Goal: Transaction & Acquisition: Download file/media

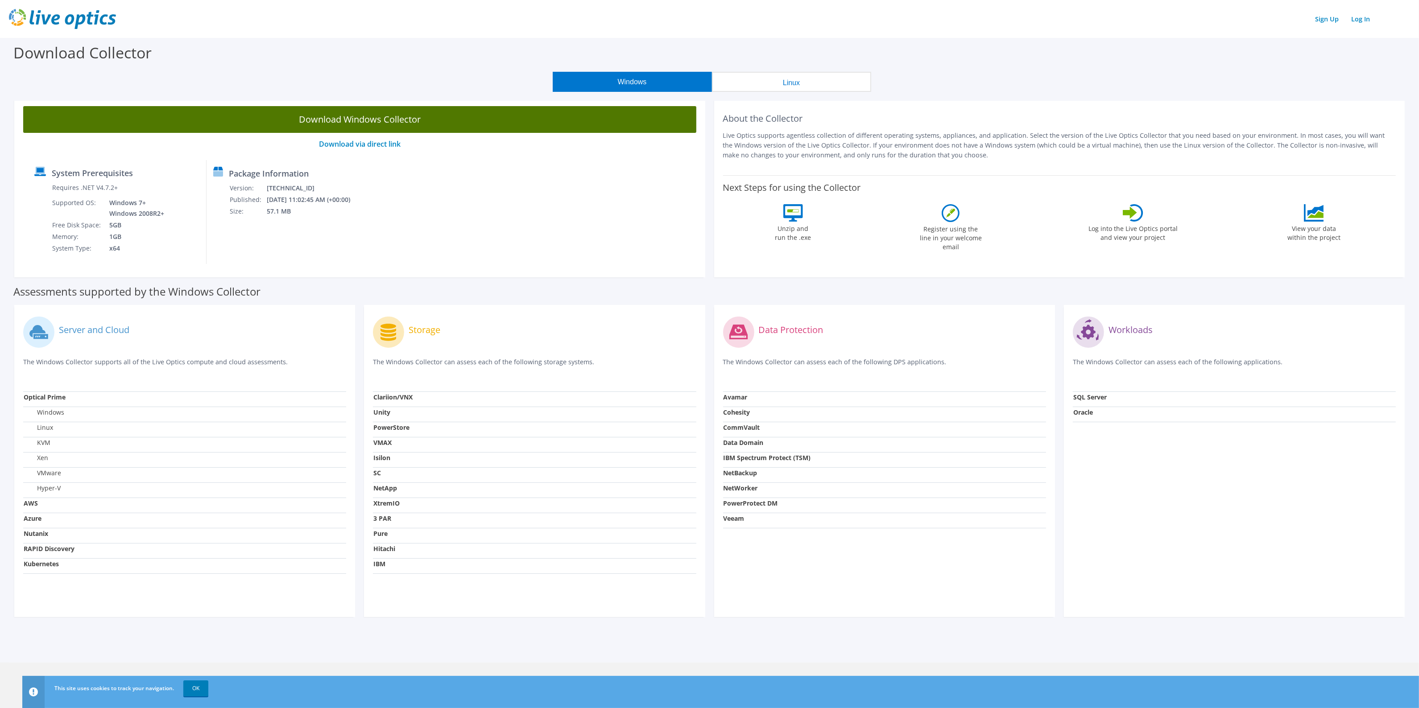
click at [491, 116] on link "Download Windows Collector" at bounding box center [359, 119] width 673 height 27
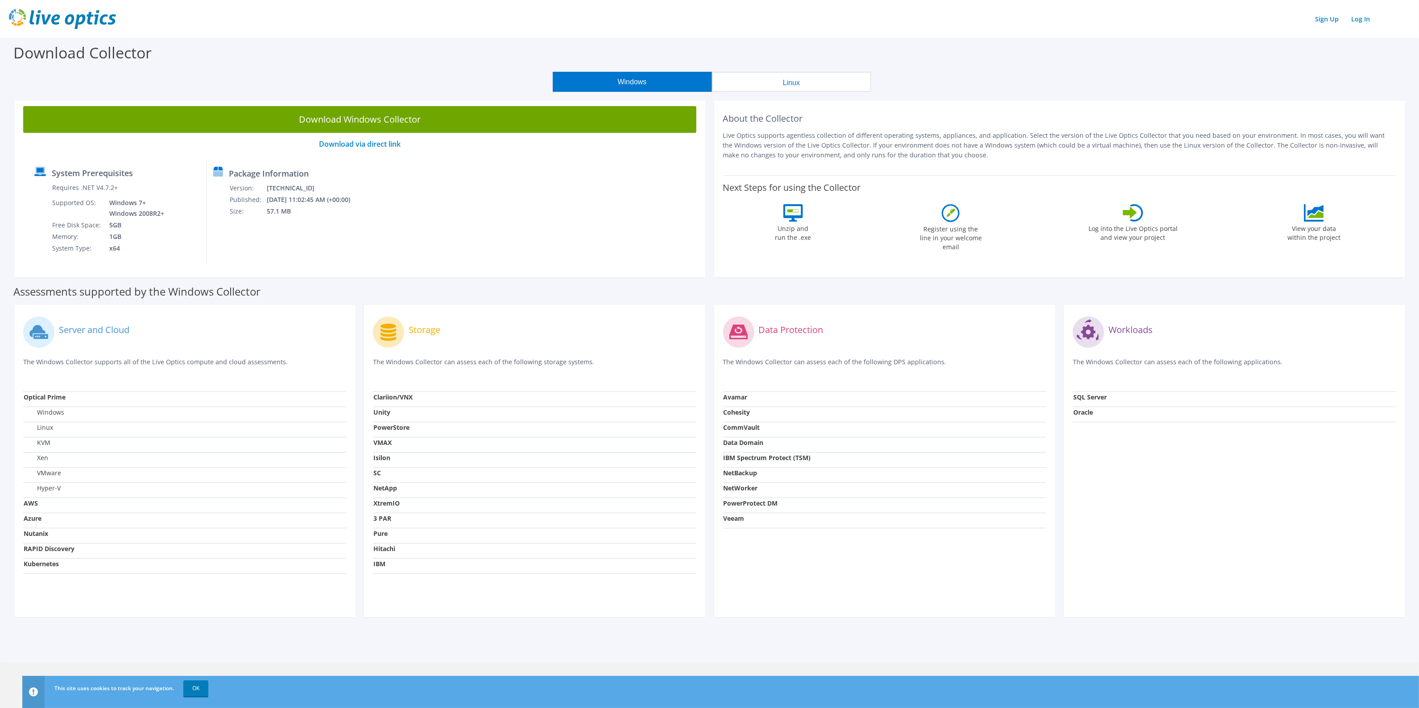
click at [475, 206] on div "System Prerequisites Requires .NET V4.7.2+ Supported OS: Windows 7+ Windows 200…" at bounding box center [360, 212] width 664 height 104
drag, startPoint x: 327, startPoint y: 219, endPoint x: 270, endPoint y: 224, distance: 57.3
click at [270, 224] on div "Package Information Version: 26.3.10.224 Published: 10/10/2025 11:02:45 AM (+00…" at bounding box center [279, 212] width 146 height 104
click at [319, 216] on td "57.1 MB" at bounding box center [314, 212] width 96 height 12
drag, startPoint x: 318, startPoint y: 211, endPoint x: 242, endPoint y: 181, distance: 81.7
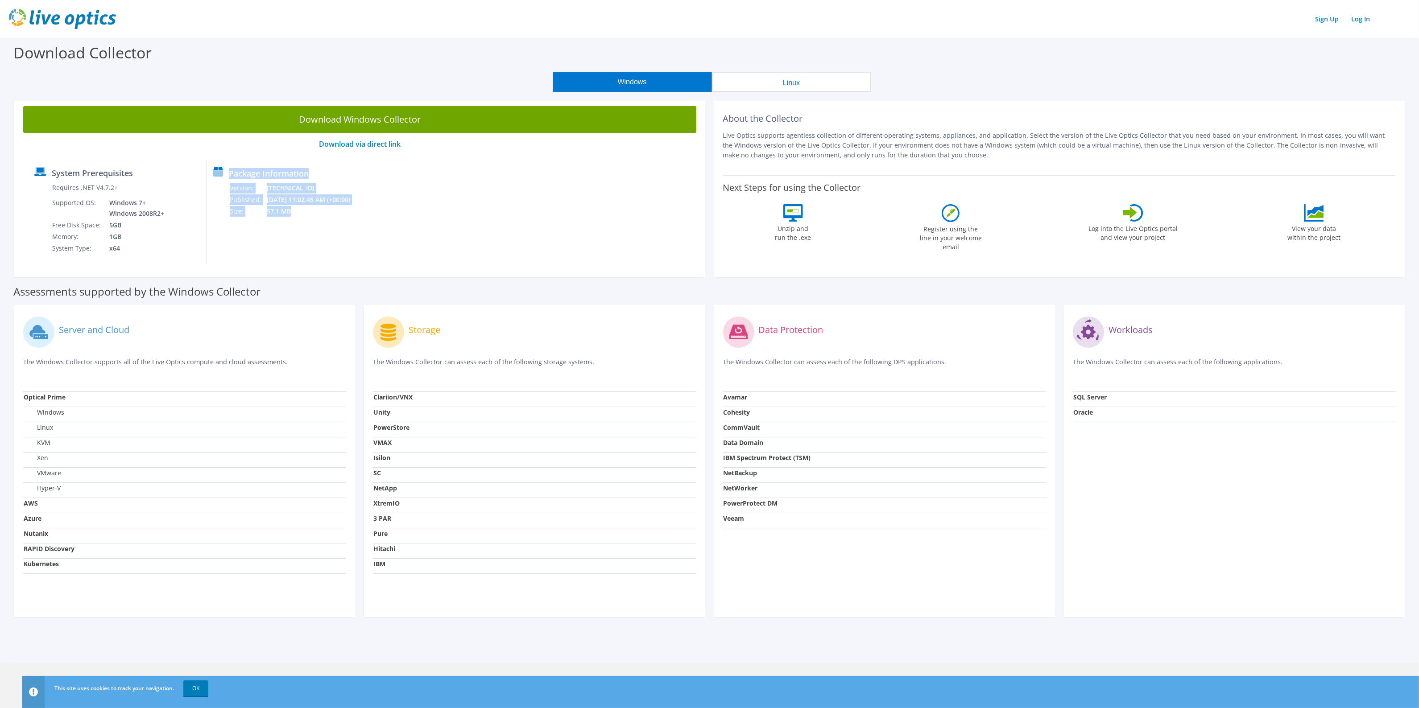
click at [242, 181] on div "Package Information Version: 26.3.10.224 Published: 10/10/2025 11:02:45 AM (+00…" at bounding box center [279, 212] width 146 height 104
click at [285, 265] on div "Download Windows Collector Download via direct link System Prerequisites Requir…" at bounding box center [359, 187] width 691 height 180
click at [766, 219] on div "Next Steps for using the Collector Unzip and run the .exe Register using the li…" at bounding box center [1059, 215] width 673 height 81
